Goal: Use online tool/utility: Utilize a website feature to perform a specific function

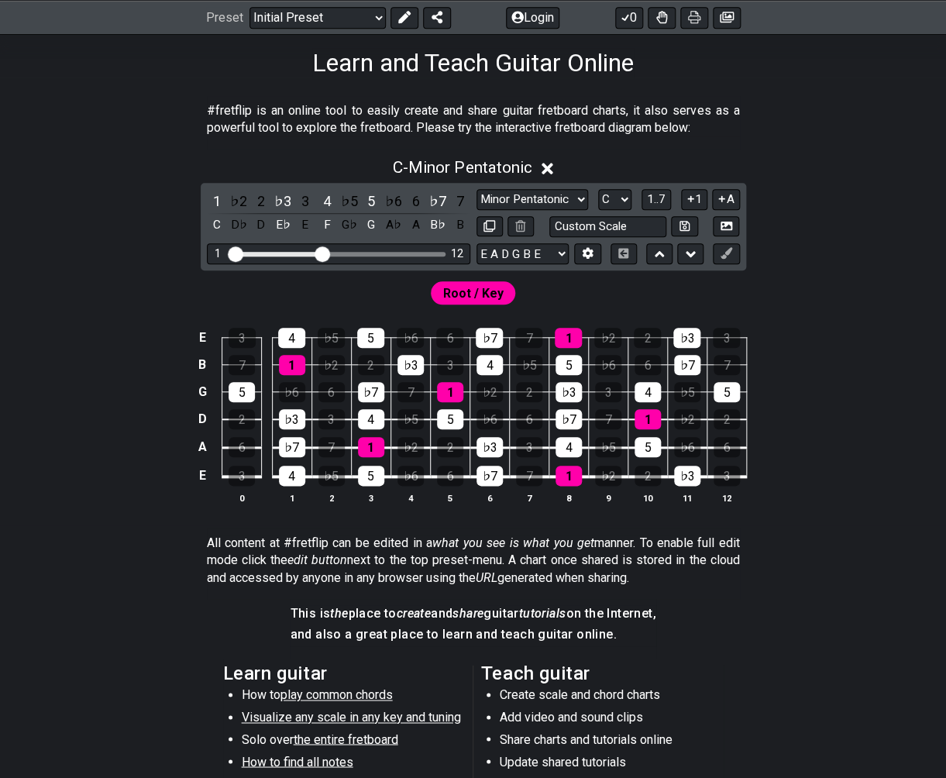
scroll to position [246, 0]
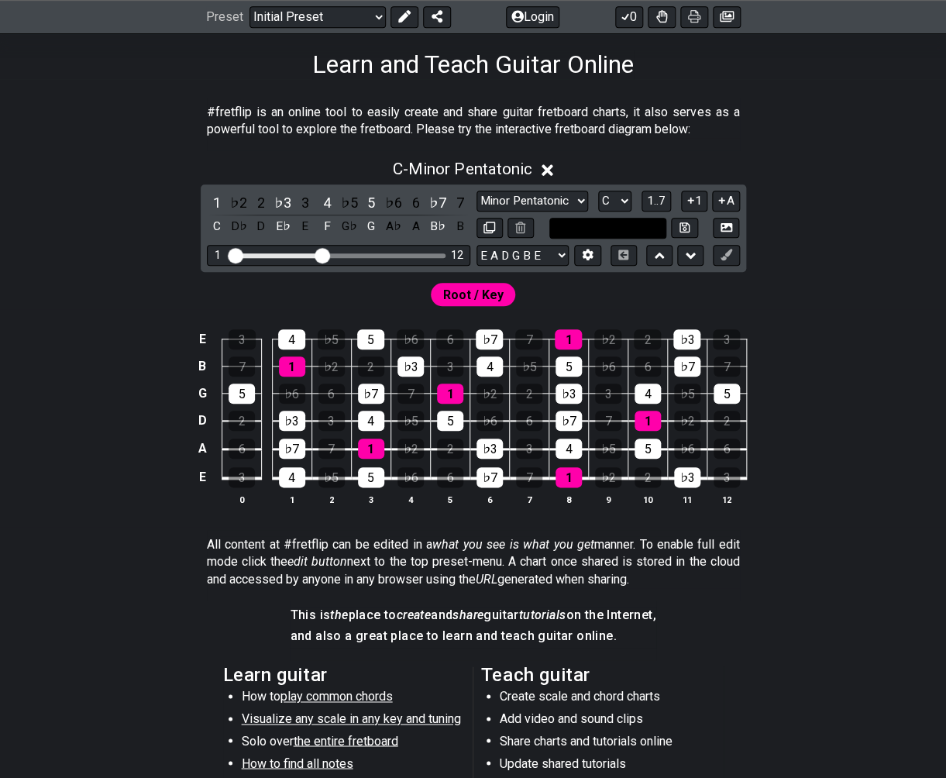
click at [601, 235] on input "text" at bounding box center [608, 228] width 118 height 21
type input "Custom Scale"
click at [590, 264] on button at bounding box center [587, 255] width 26 height 21
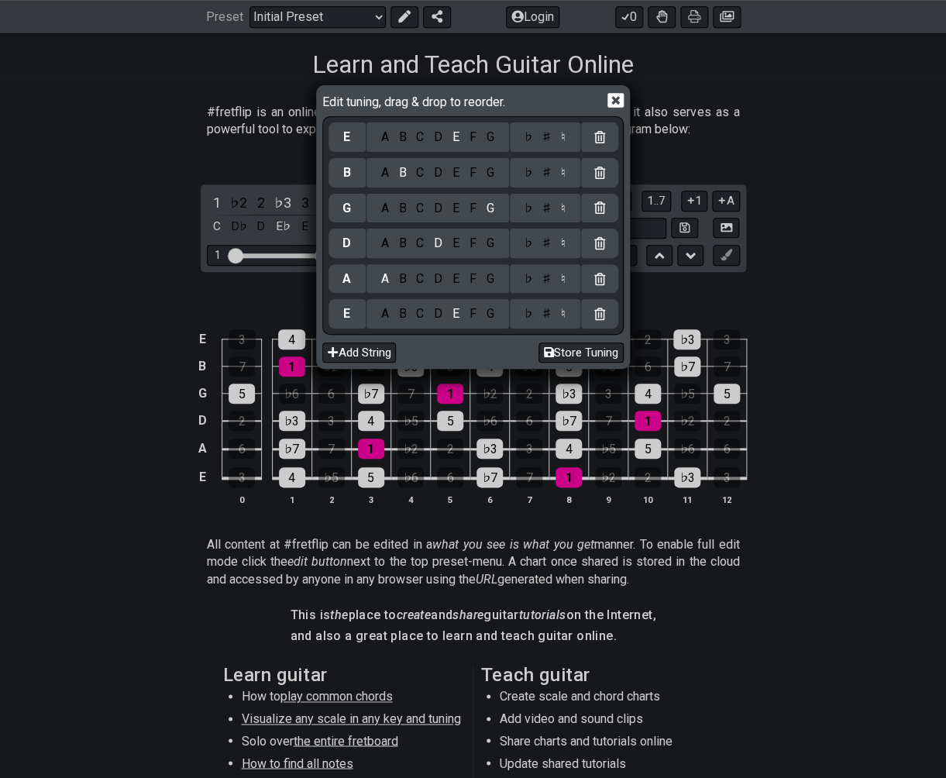
click at [611, 101] on icon at bounding box center [615, 100] width 16 height 15
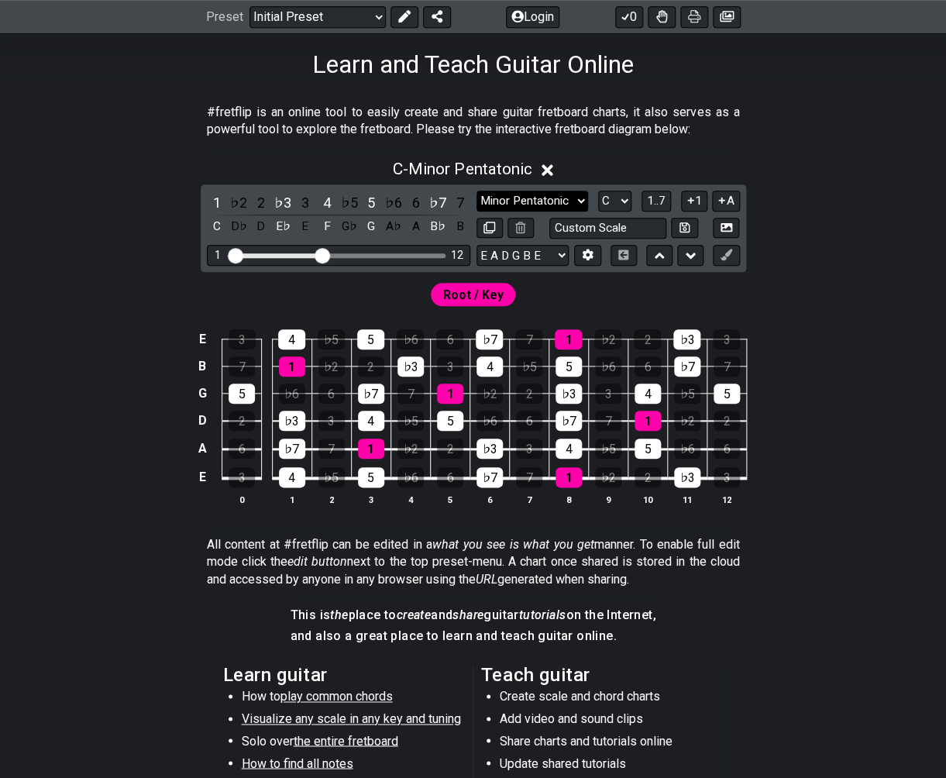
click at [477, 191] on select "Minor Pentatonic Click to edit Minor Pentatonic Major Pentatonic Minor Blues Ma…" at bounding box center [533, 201] width 112 height 21
drag, startPoint x: 325, startPoint y: 258, endPoint x: 438, endPoint y: 262, distance: 113.2
click at [438, 254] on input "Visible fret range" at bounding box center [339, 254] width 220 height 0
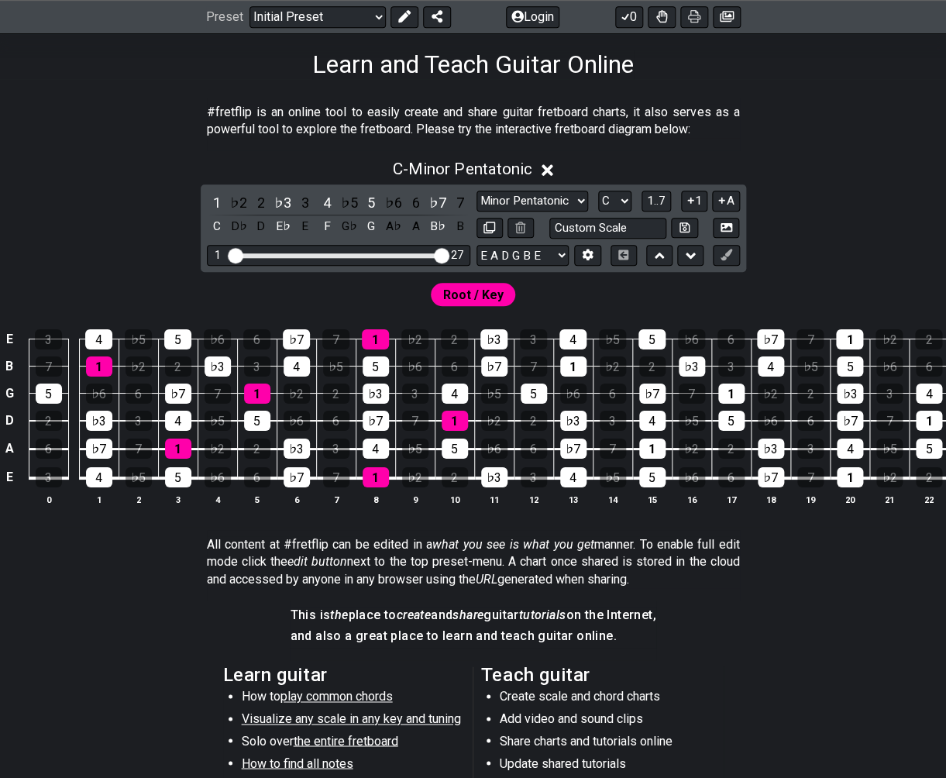
drag, startPoint x: 438, startPoint y: 262, endPoint x: 428, endPoint y: 266, distance: 10.1
click at [428, 266] on div "1 27" at bounding box center [338, 255] width 263 height 21
click at [439, 266] on div "1 27" at bounding box center [338, 255] width 263 height 21
drag, startPoint x: 443, startPoint y: 256, endPoint x: 433, endPoint y: 258, distance: 10.2
click at [433, 254] on input "Visible fret range" at bounding box center [339, 254] width 220 height 0
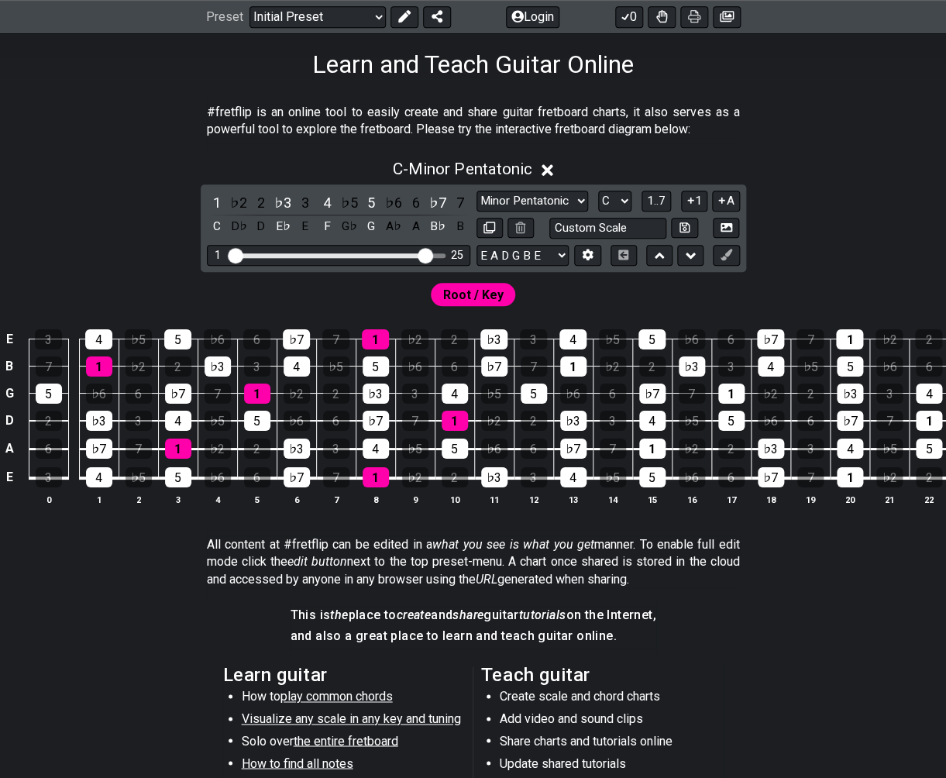
click at [428, 254] on input "Visible fret range" at bounding box center [339, 254] width 220 height 0
drag, startPoint x: 422, startPoint y: 259, endPoint x: 403, endPoint y: 267, distance: 20.9
click at [403, 254] on input "Visible fret range" at bounding box center [339, 254] width 220 height 0
click at [587, 232] on input "text" at bounding box center [608, 228] width 118 height 21
type input "Custom Scale"
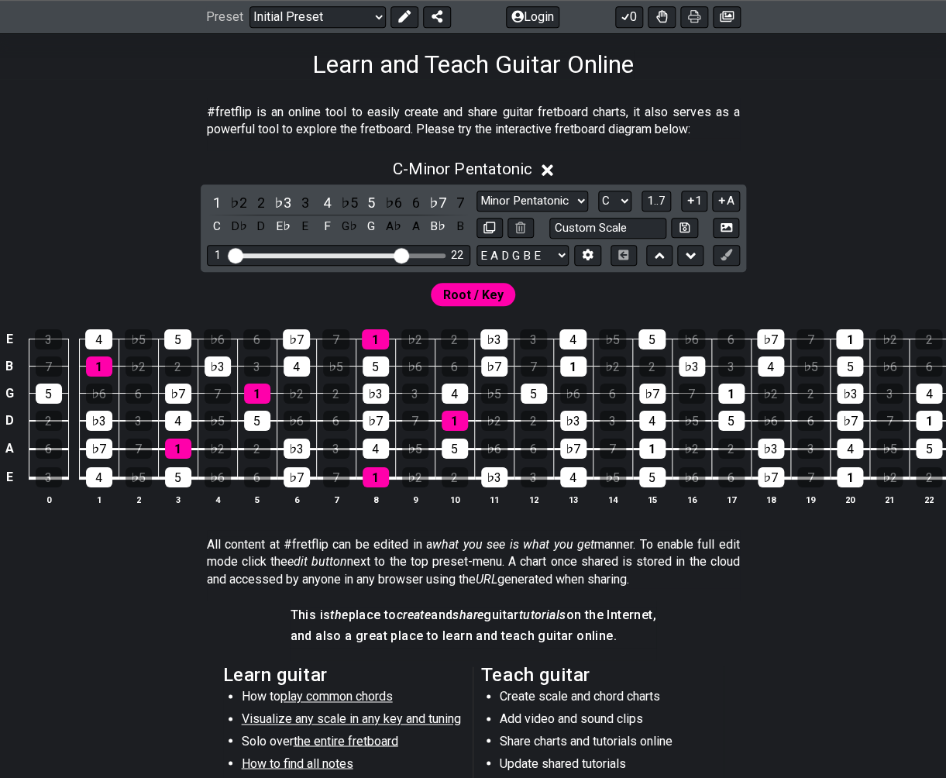
click at [397, 304] on div "Root / Key" at bounding box center [473, 290] width 946 height 37
click at [477, 191] on select "Minor Pentatonic Click to edit Minor Pentatonic Major Pentatonic Minor Blues Ma…" at bounding box center [533, 201] width 112 height 21
select select "Minor Blues"
click option "Minor Blues" at bounding box center [0, 0] width 0 height 0
